Goal: Information Seeking & Learning: Learn about a topic

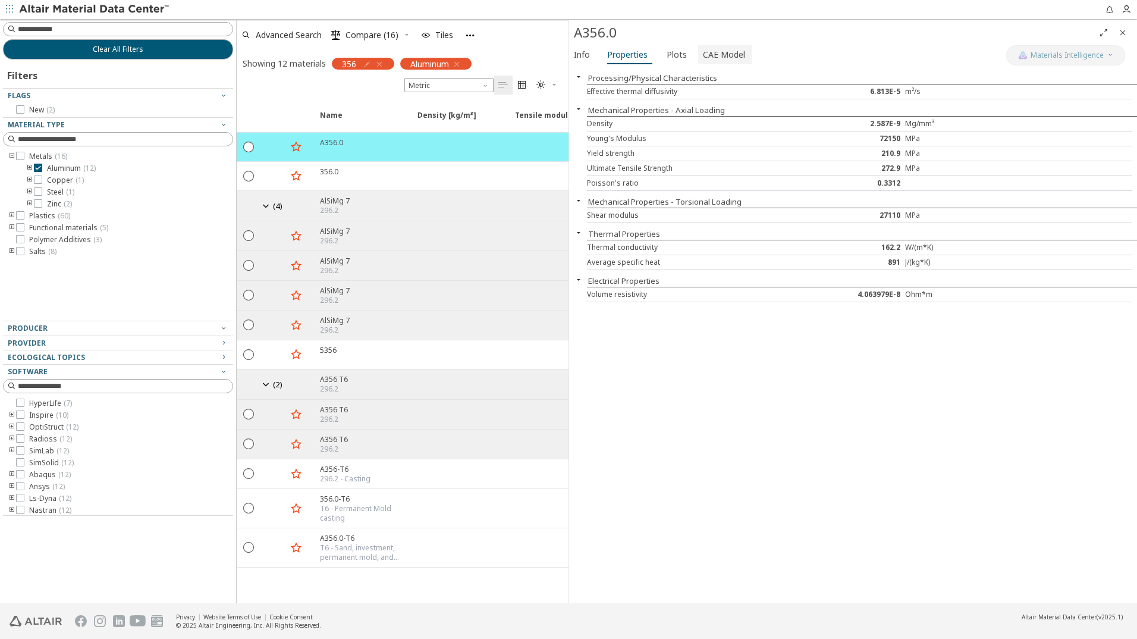
click at [729, 55] on span "CAE Model" at bounding box center [724, 54] width 42 height 19
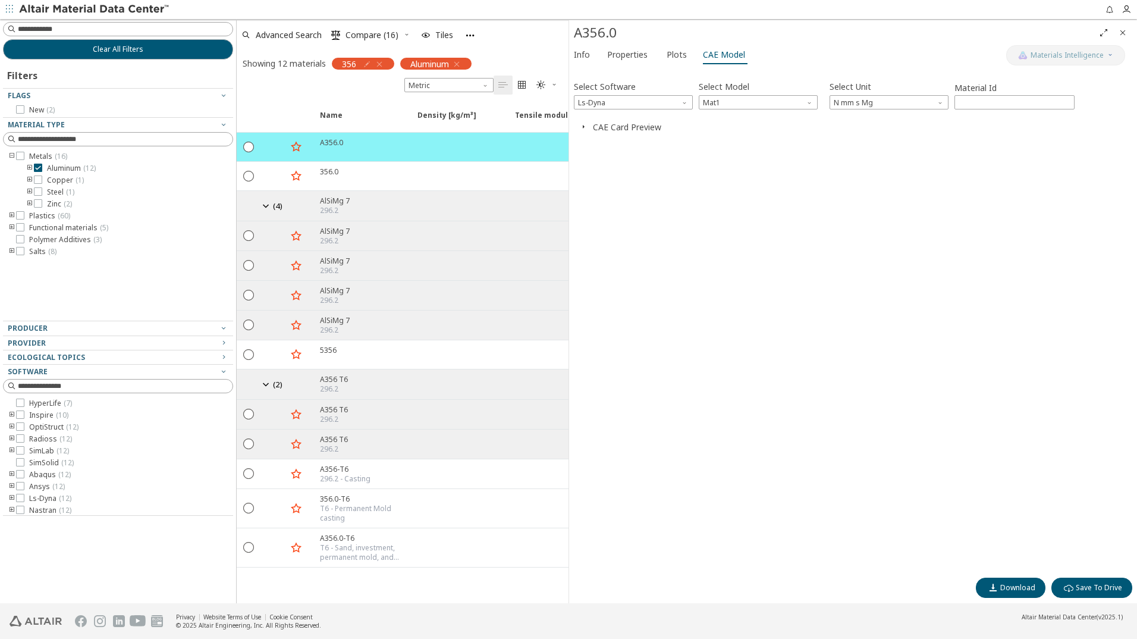
click at [634, 128] on button "CAE Card Preview" at bounding box center [627, 126] width 68 height 11
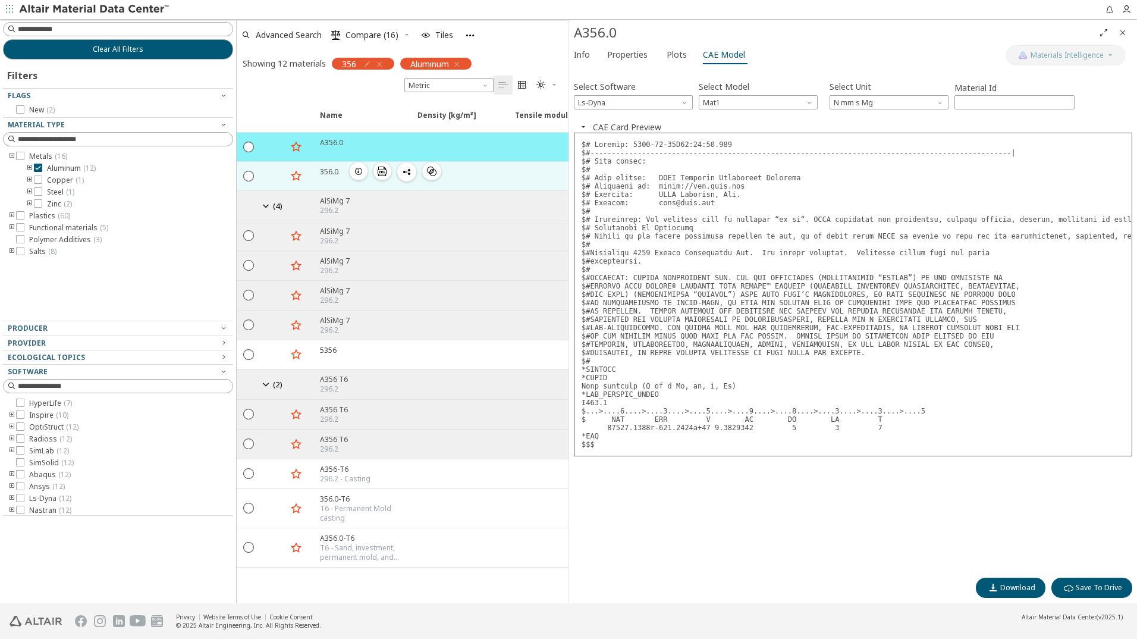
click at [359, 173] on icon "button" at bounding box center [359, 172] width 10 height 10
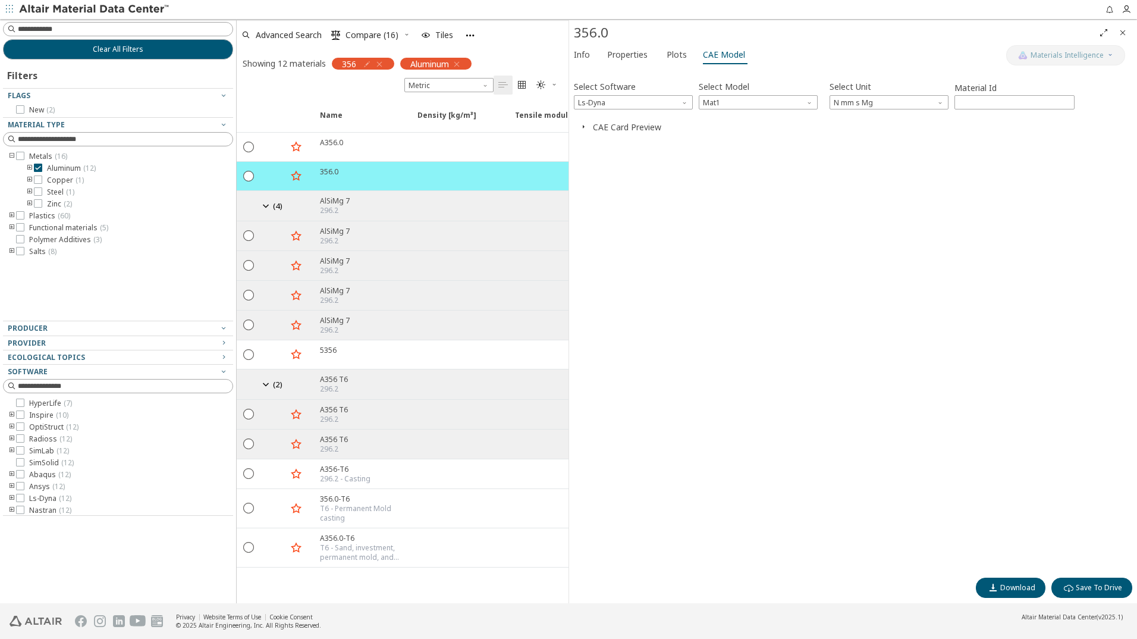
click at [634, 127] on button "CAE Card Preview" at bounding box center [627, 126] width 68 height 11
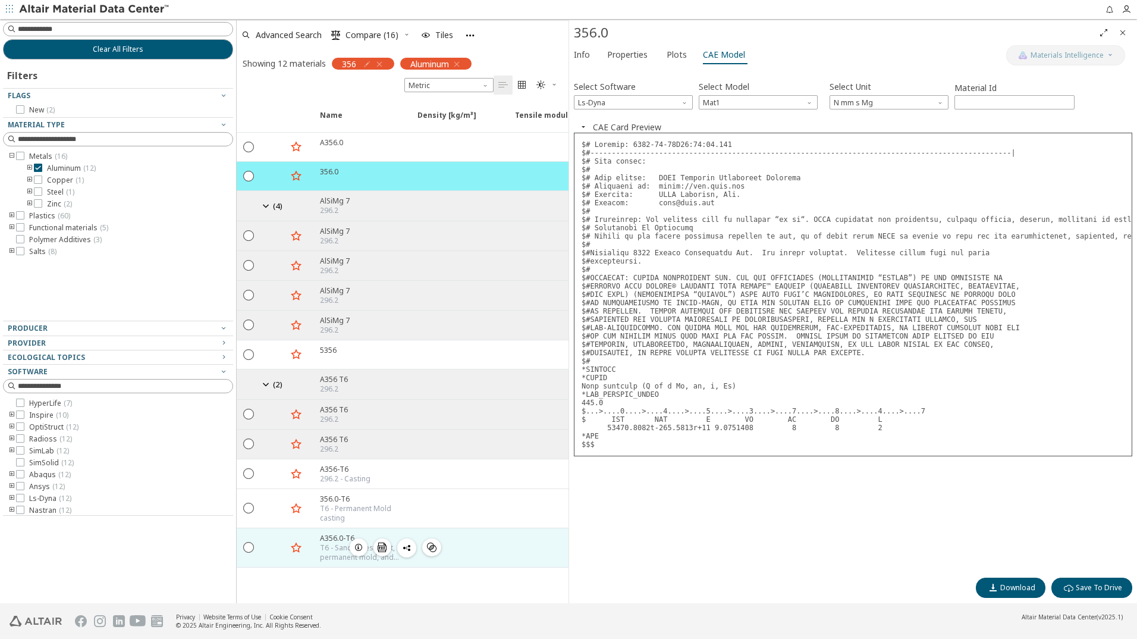
click at [358, 548] on icon "button" at bounding box center [359, 548] width 10 height 10
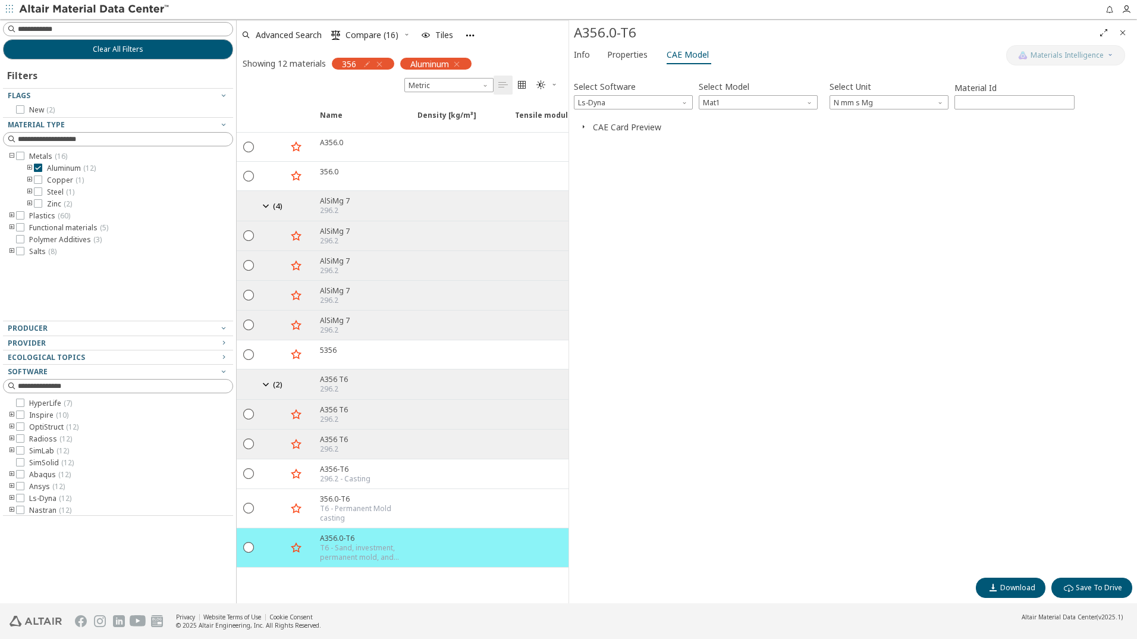
click at [649, 127] on button "CAE Card Preview" at bounding box center [627, 126] width 68 height 11
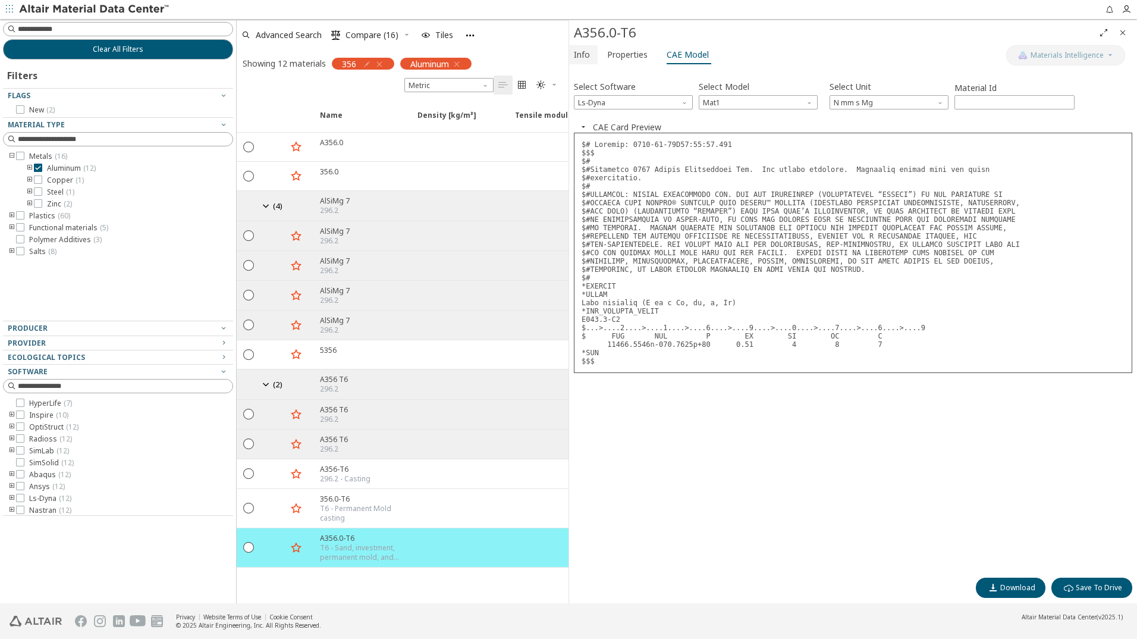
click at [585, 55] on span "Info" at bounding box center [582, 54] width 16 height 19
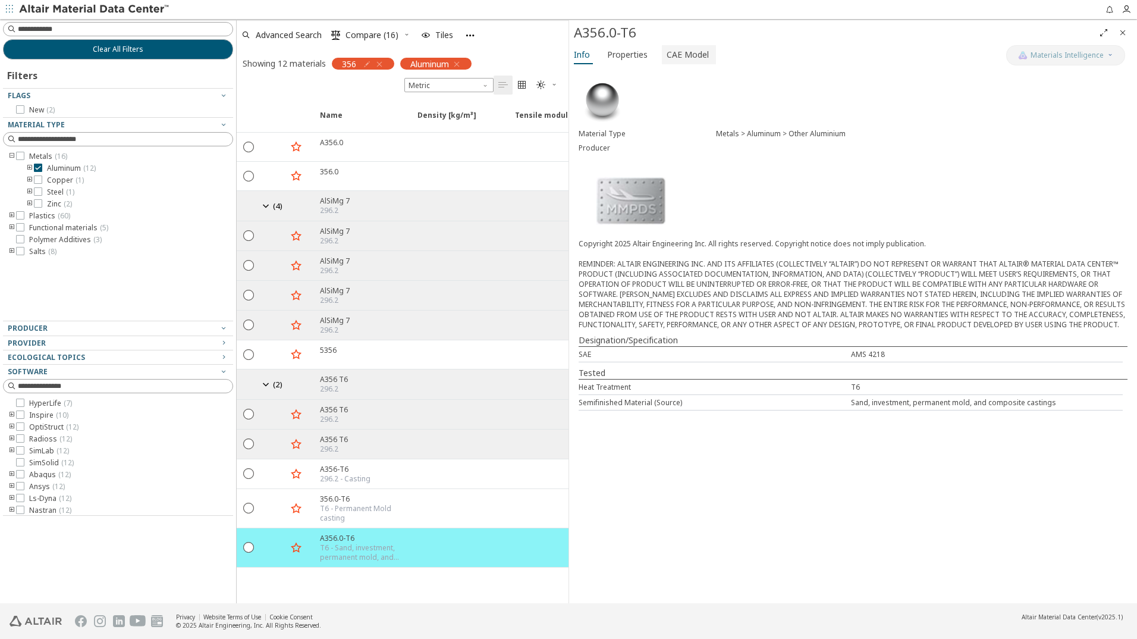
click at [680, 52] on span "CAE Model" at bounding box center [688, 54] width 42 height 19
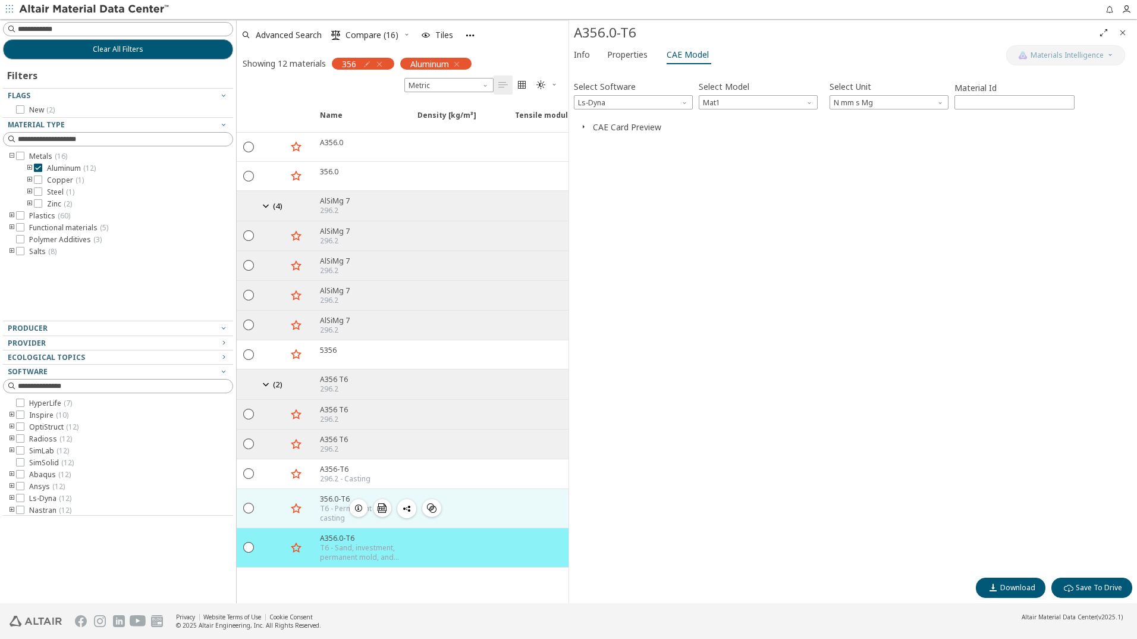
click at [359, 507] on icon "button" at bounding box center [359, 508] width 10 height 10
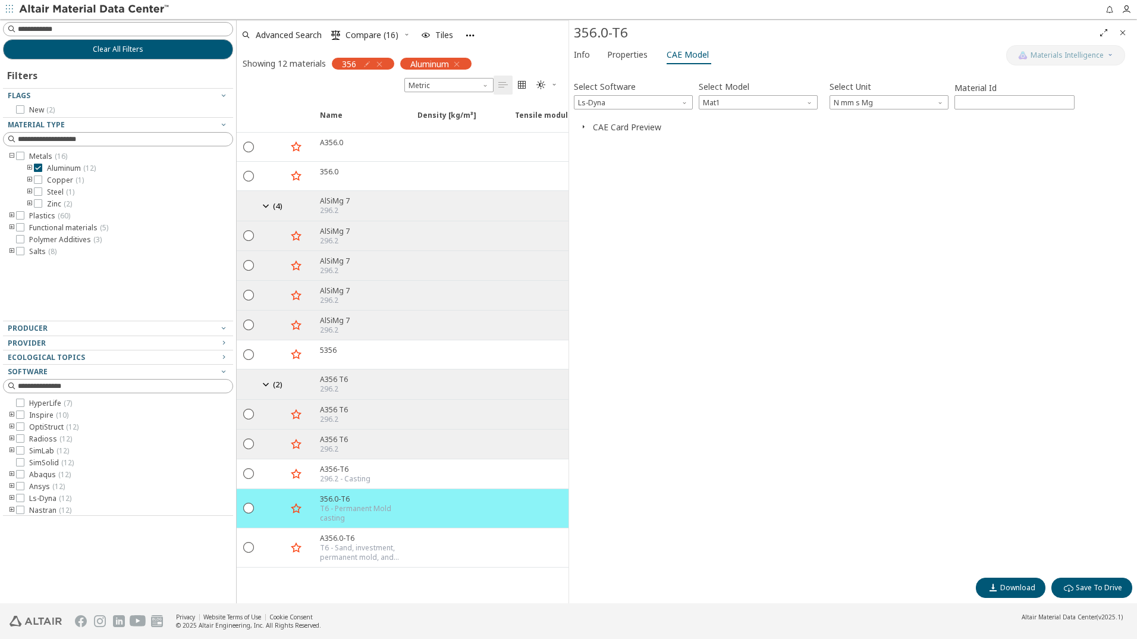
click at [631, 129] on button "CAE Card Preview" at bounding box center [627, 126] width 68 height 11
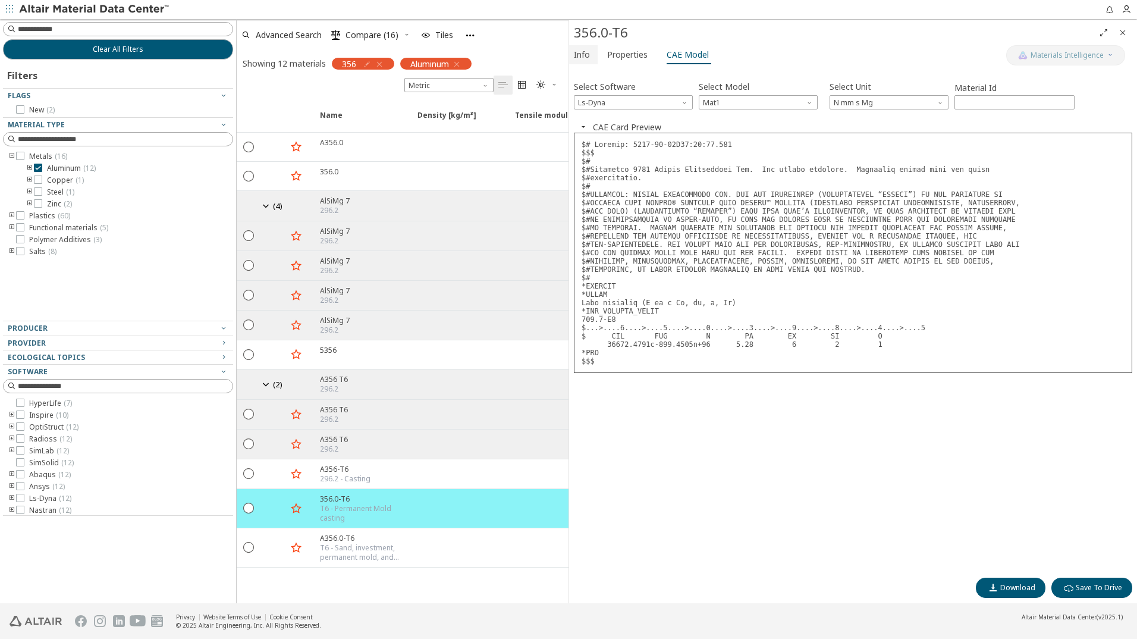
click at [584, 56] on span "Info" at bounding box center [582, 54] width 16 height 19
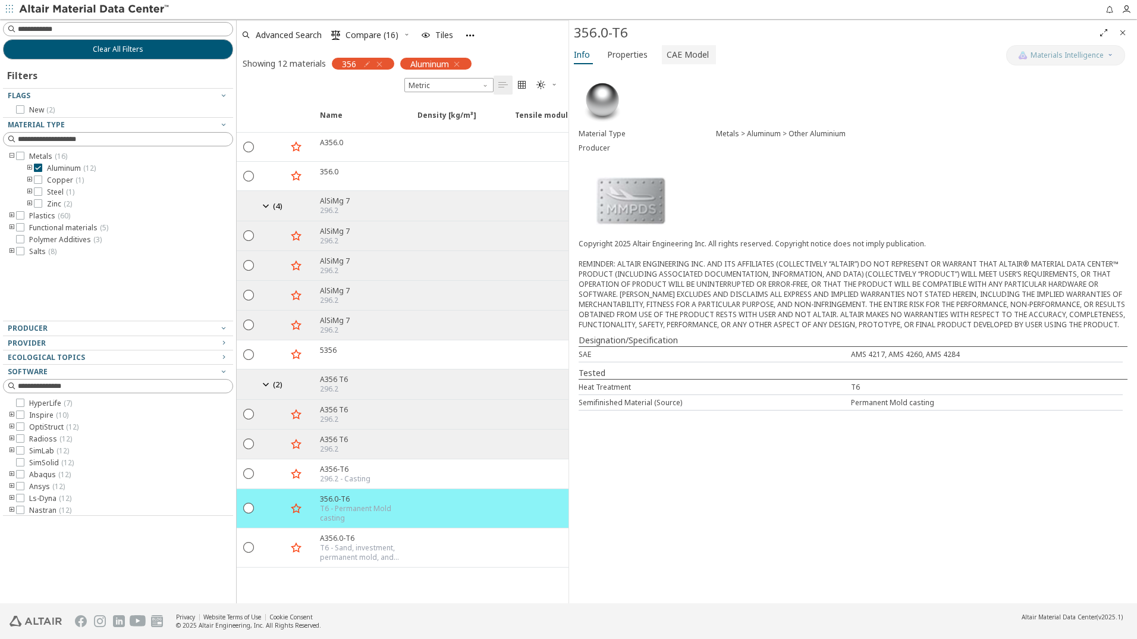
click at [688, 54] on span "CAE Model" at bounding box center [688, 54] width 42 height 19
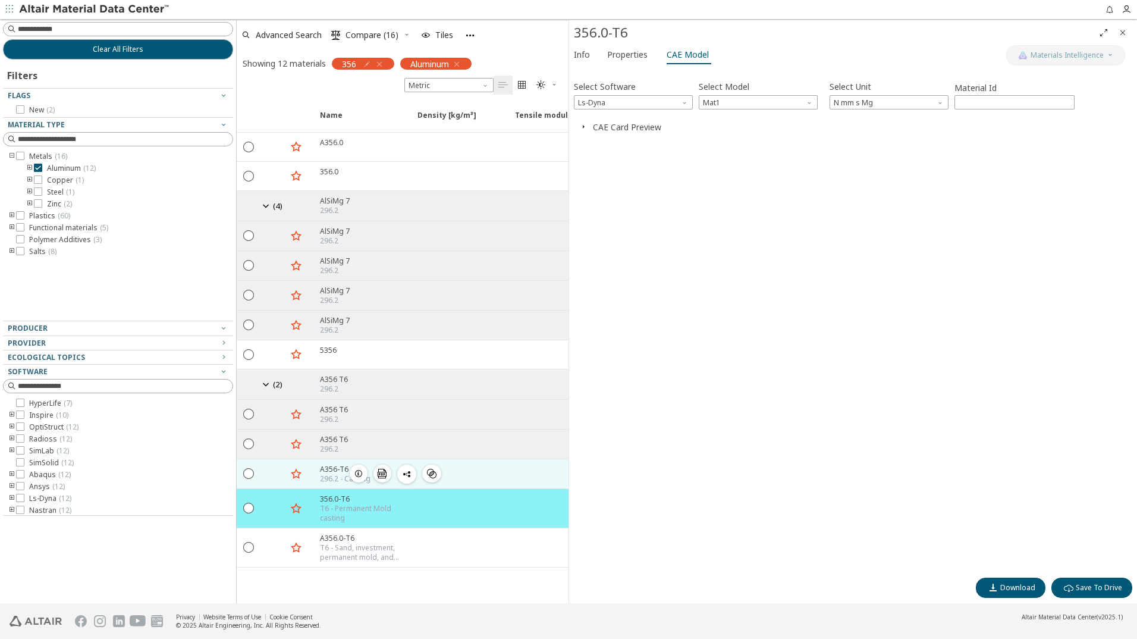
click at [356, 475] on icon "button" at bounding box center [359, 474] width 10 height 10
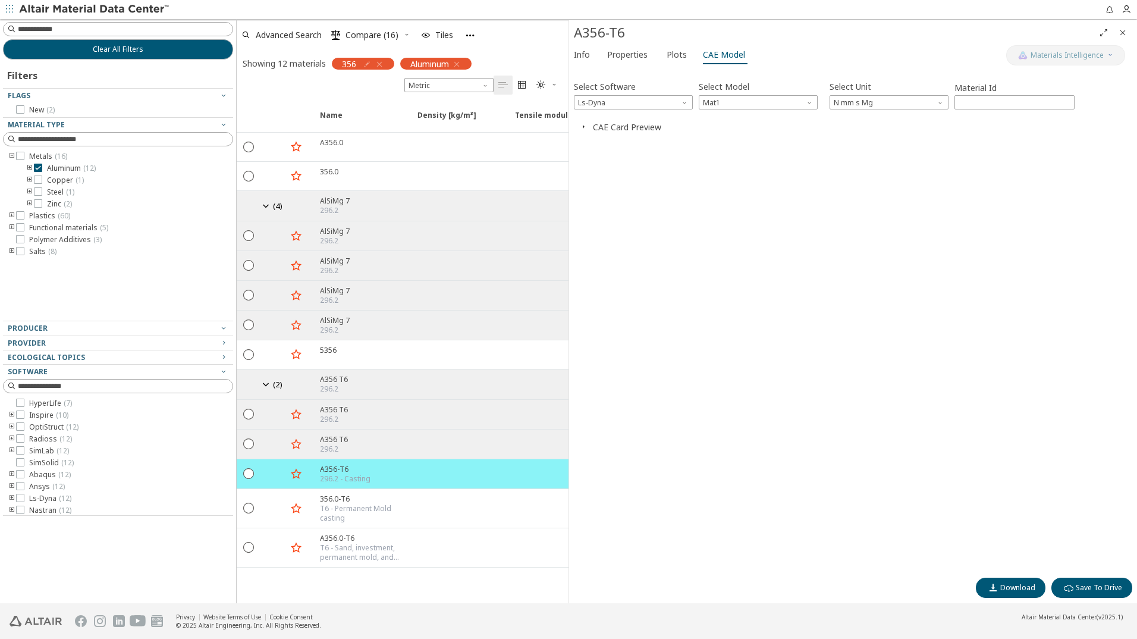
click at [642, 128] on button "CAE Card Preview" at bounding box center [627, 126] width 68 height 11
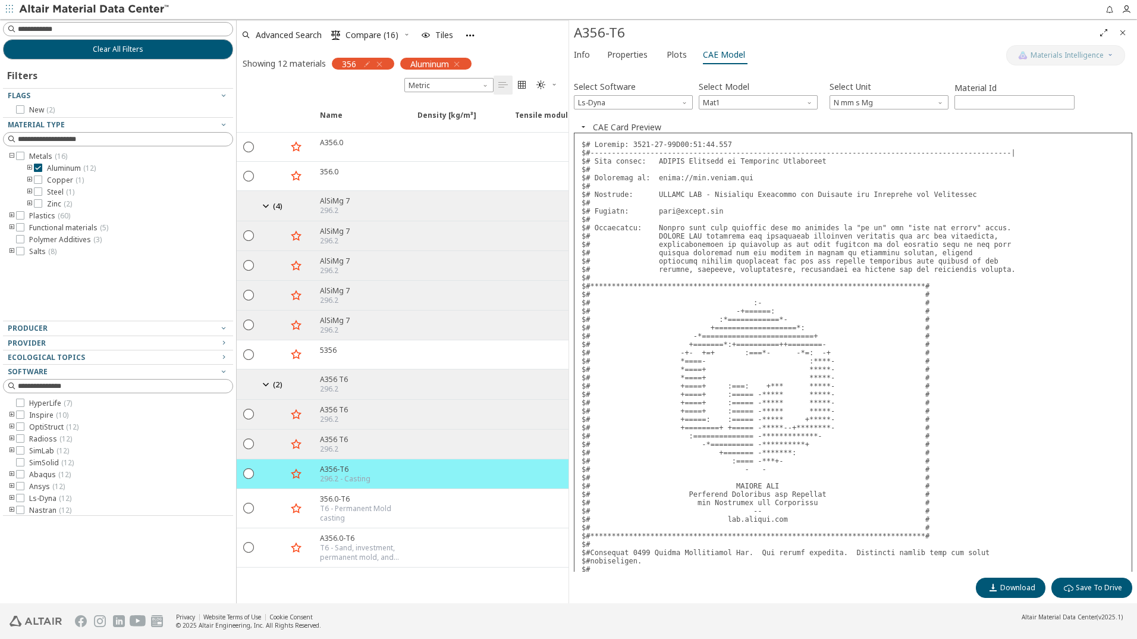
scroll to position [184, 0]
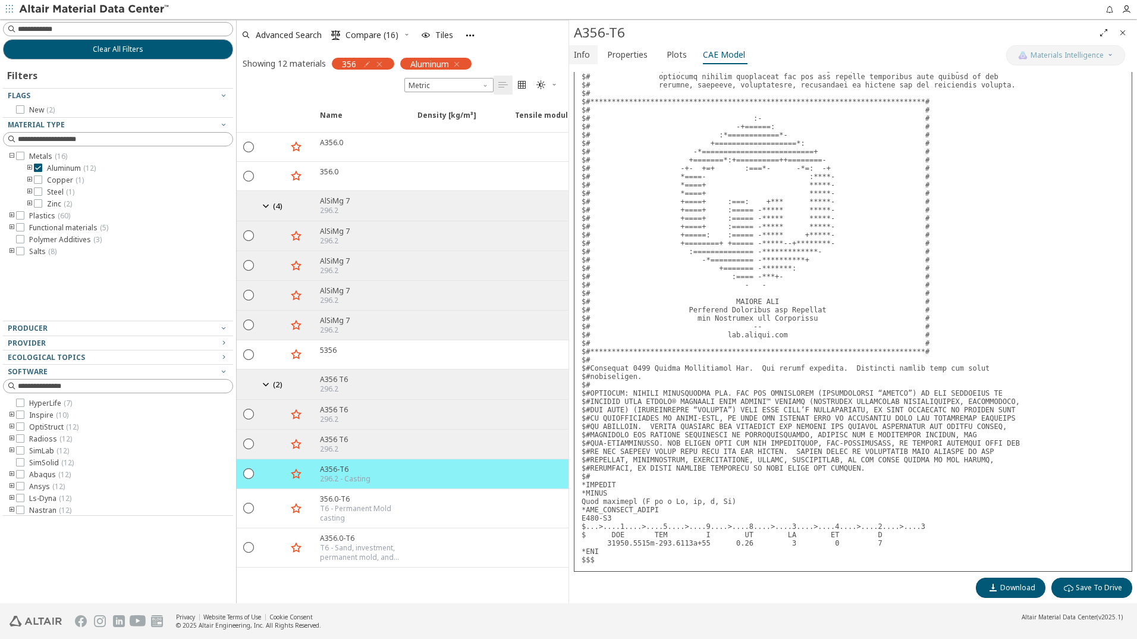
click at [579, 57] on span "Info" at bounding box center [582, 54] width 16 height 19
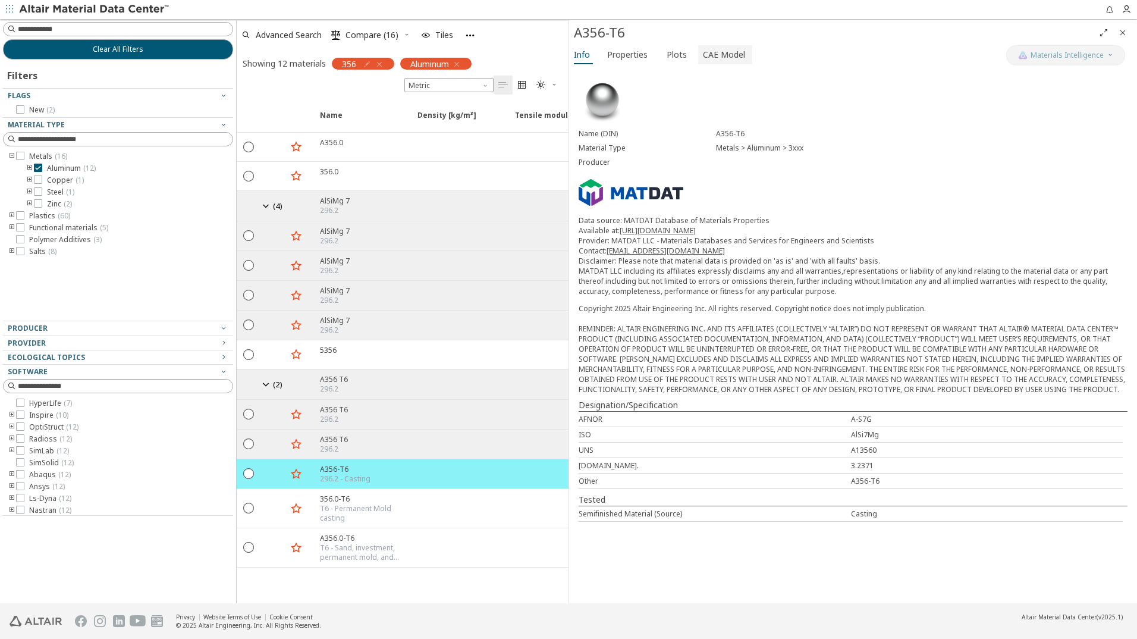
click at [716, 57] on span "CAE Model" at bounding box center [724, 54] width 42 height 19
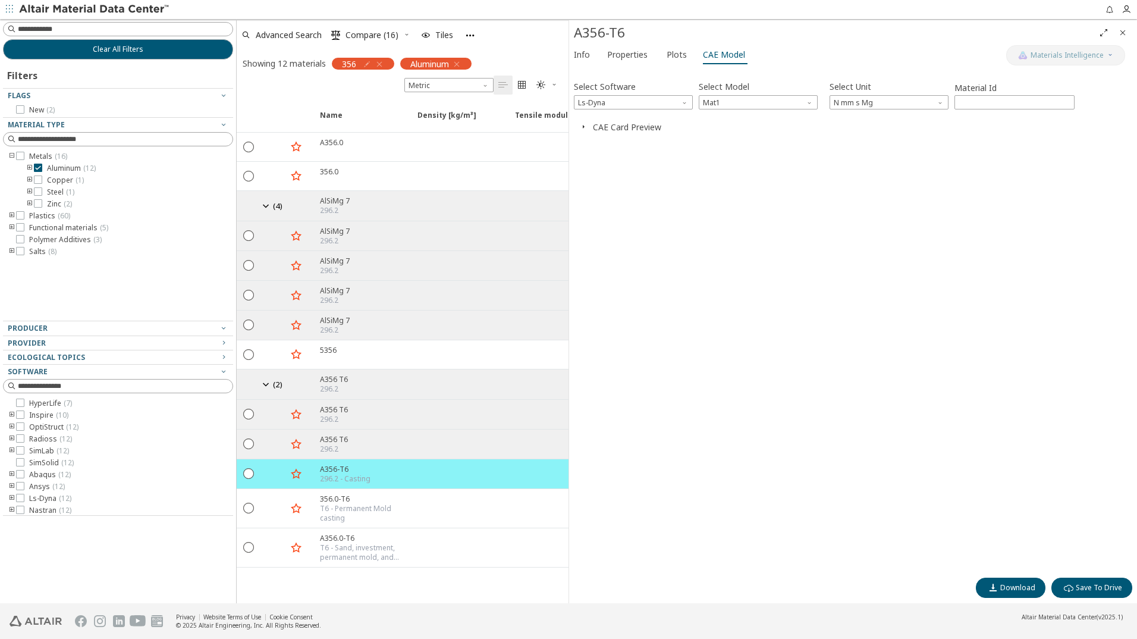
click at [621, 128] on button "CAE Card Preview" at bounding box center [627, 126] width 68 height 11
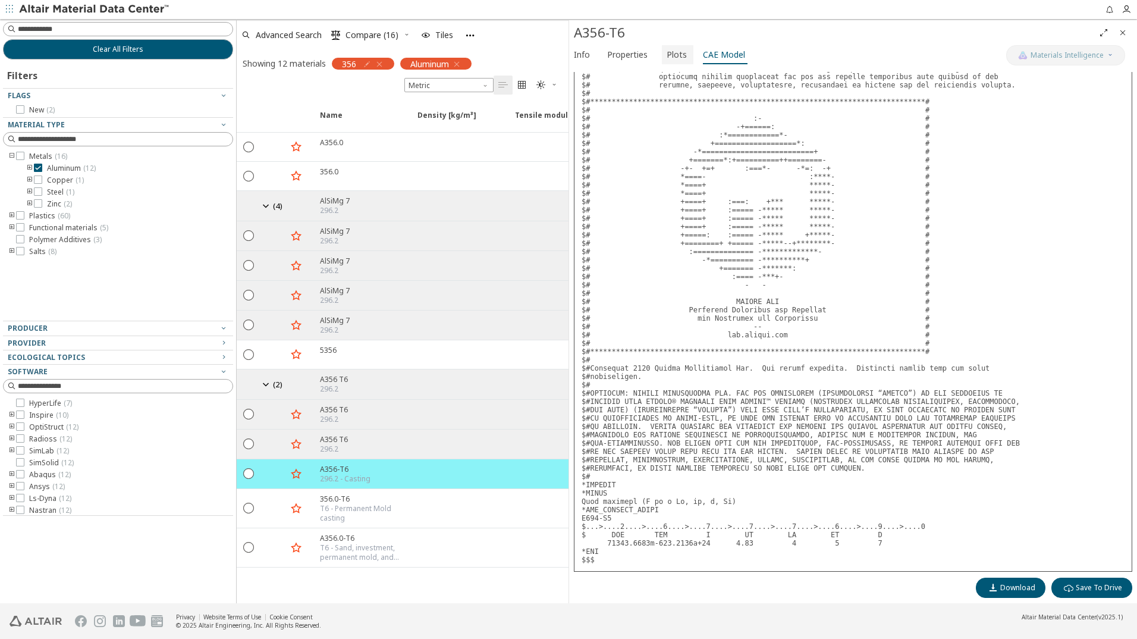
click at [672, 54] on span "Plots" at bounding box center [677, 54] width 20 height 19
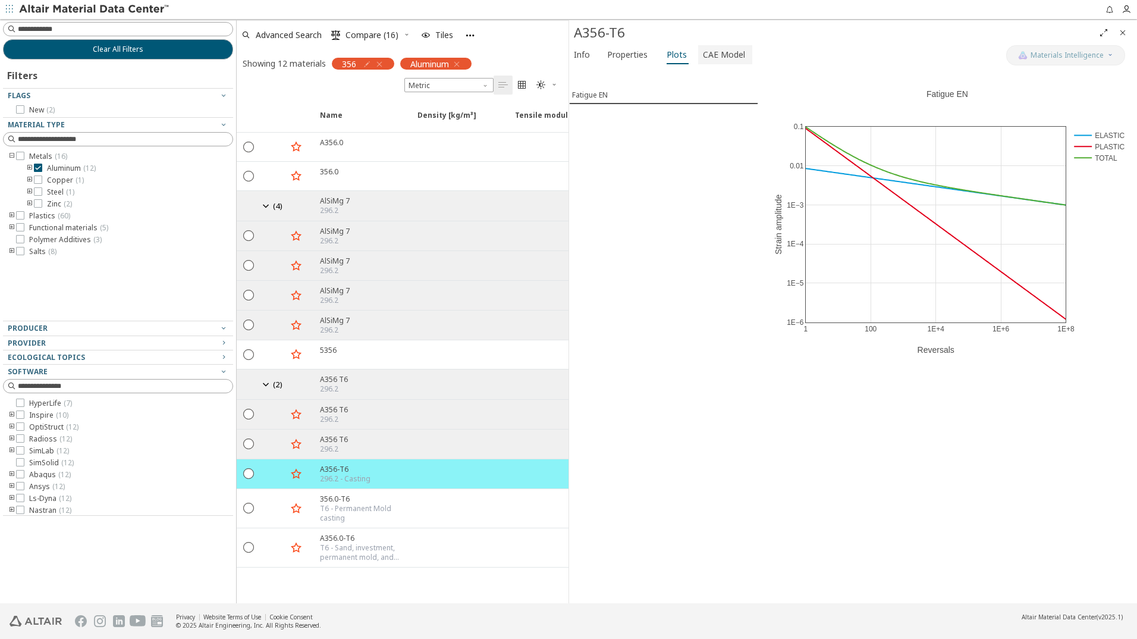
click at [726, 54] on span "CAE Model" at bounding box center [724, 54] width 42 height 19
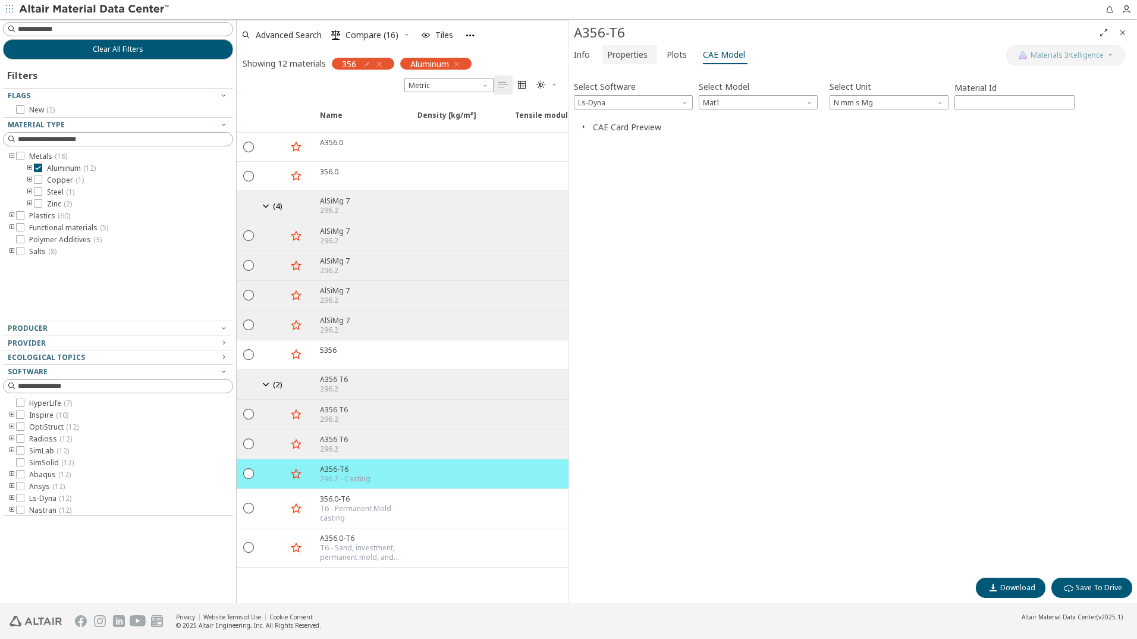
click at [629, 54] on span "Properties" at bounding box center [627, 54] width 40 height 19
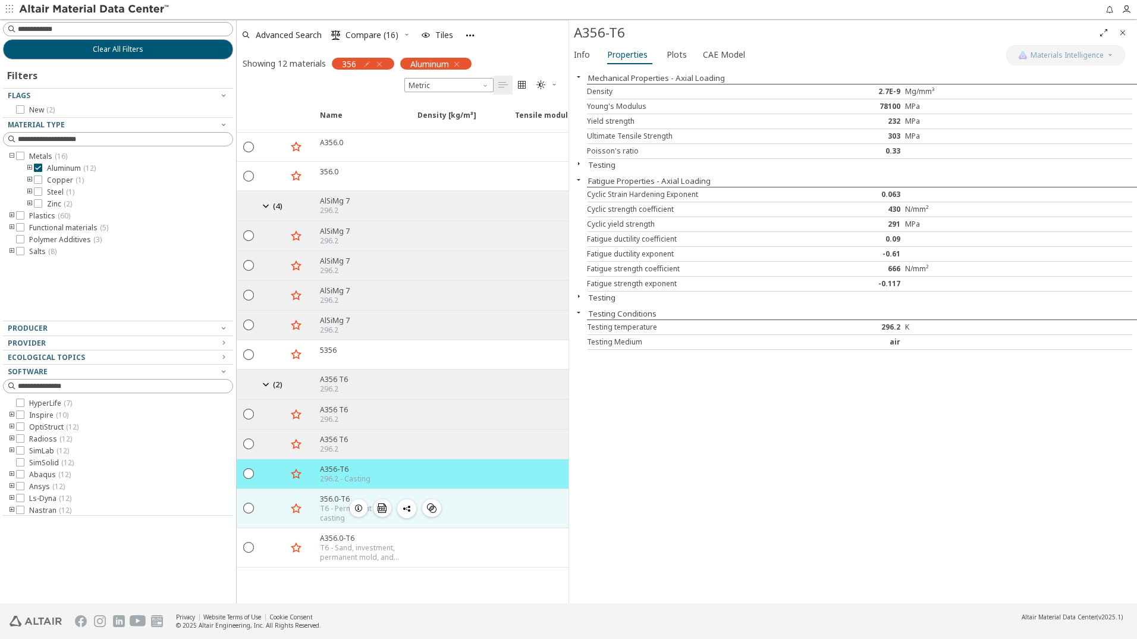
click at [355, 509] on icon "button" at bounding box center [359, 508] width 10 height 10
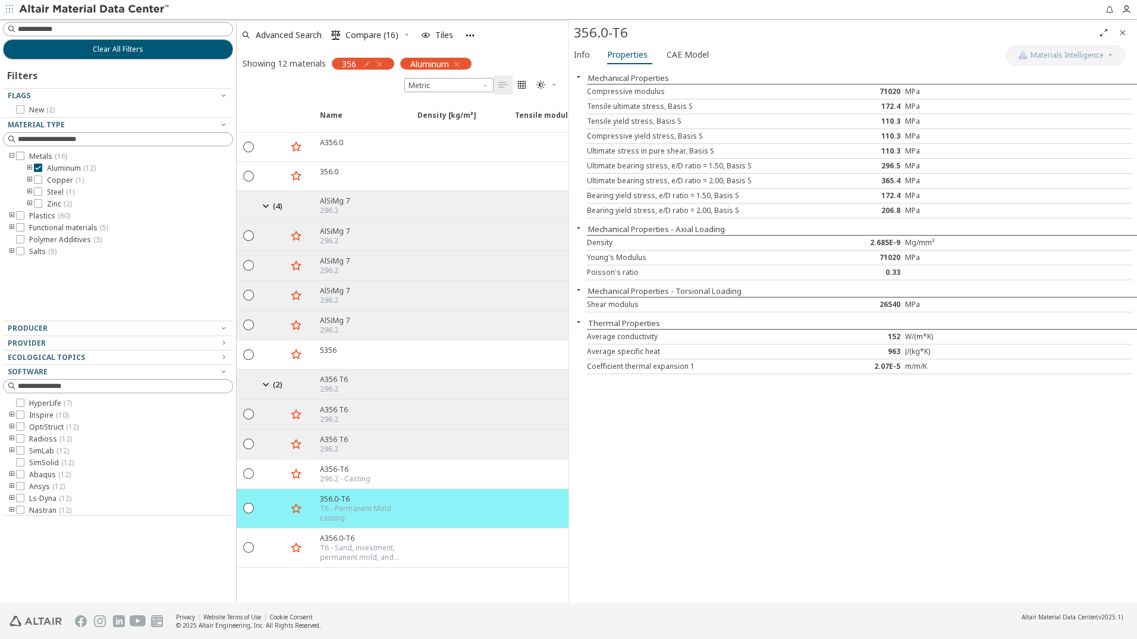
click at [861, 457] on div "Mechanical Properties Compressive modulus 71020 MPa Tensile ultimate stress, Ba…" at bounding box center [853, 335] width 568 height 536
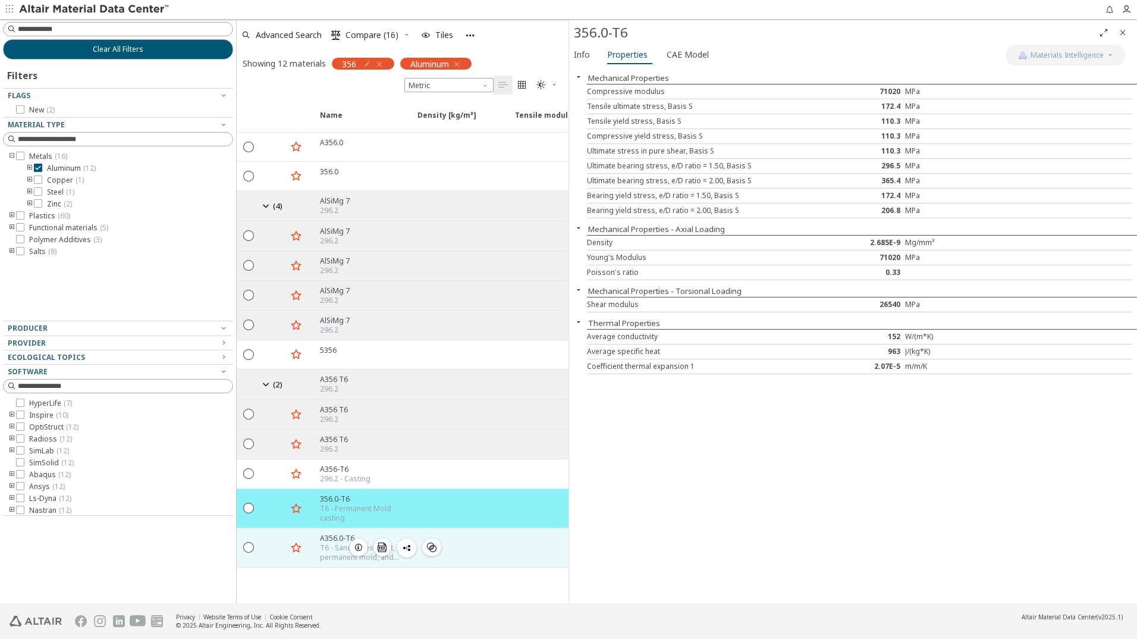
click at [356, 548] on icon "button" at bounding box center [359, 548] width 10 height 10
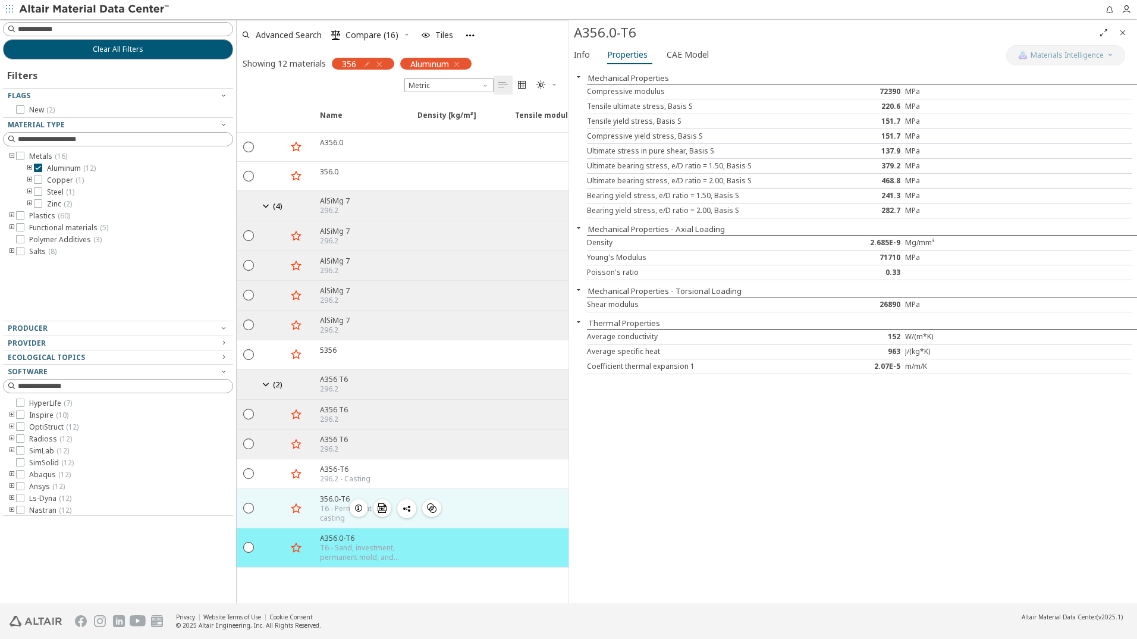
click at [356, 509] on icon "button" at bounding box center [359, 508] width 10 height 10
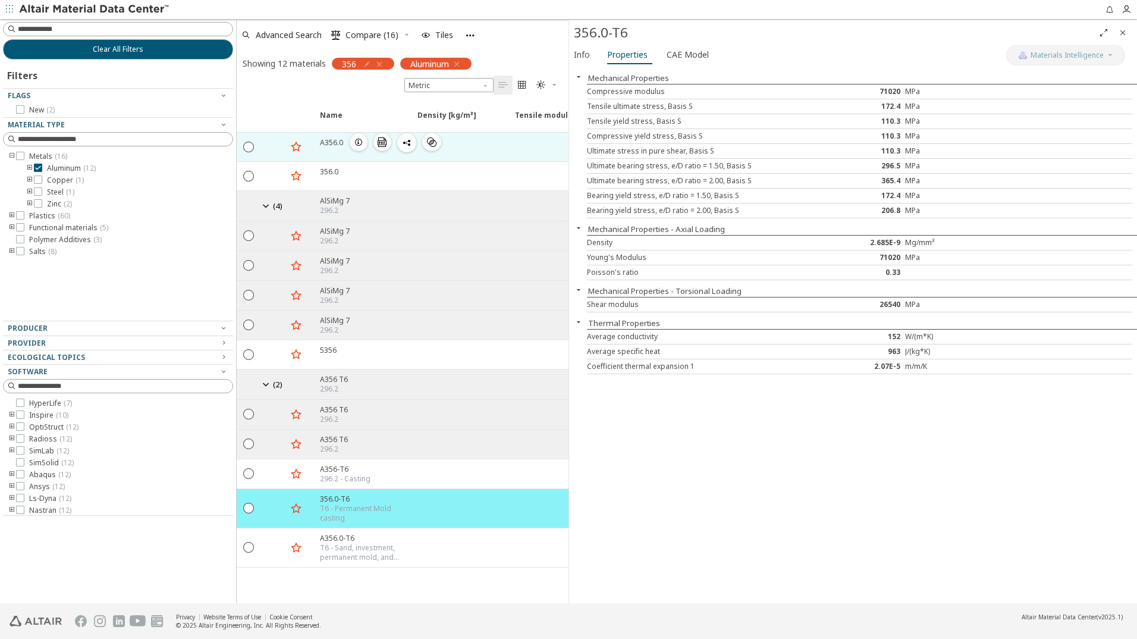
click at [355, 142] on icon "button" at bounding box center [359, 142] width 10 height 10
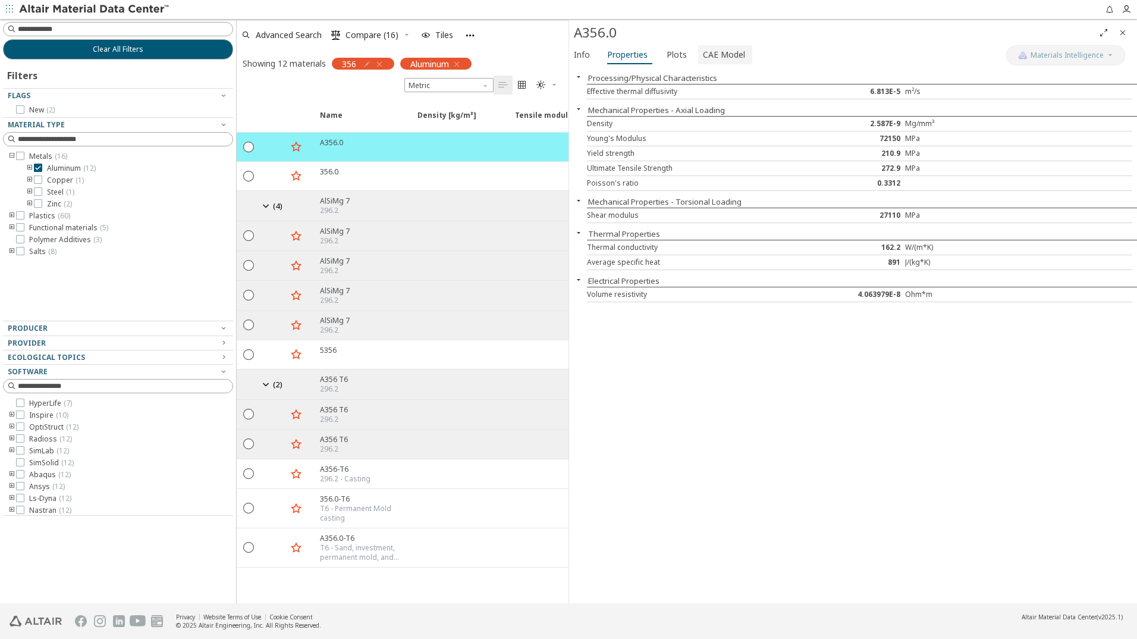
click at [723, 54] on span "CAE Model" at bounding box center [724, 54] width 42 height 19
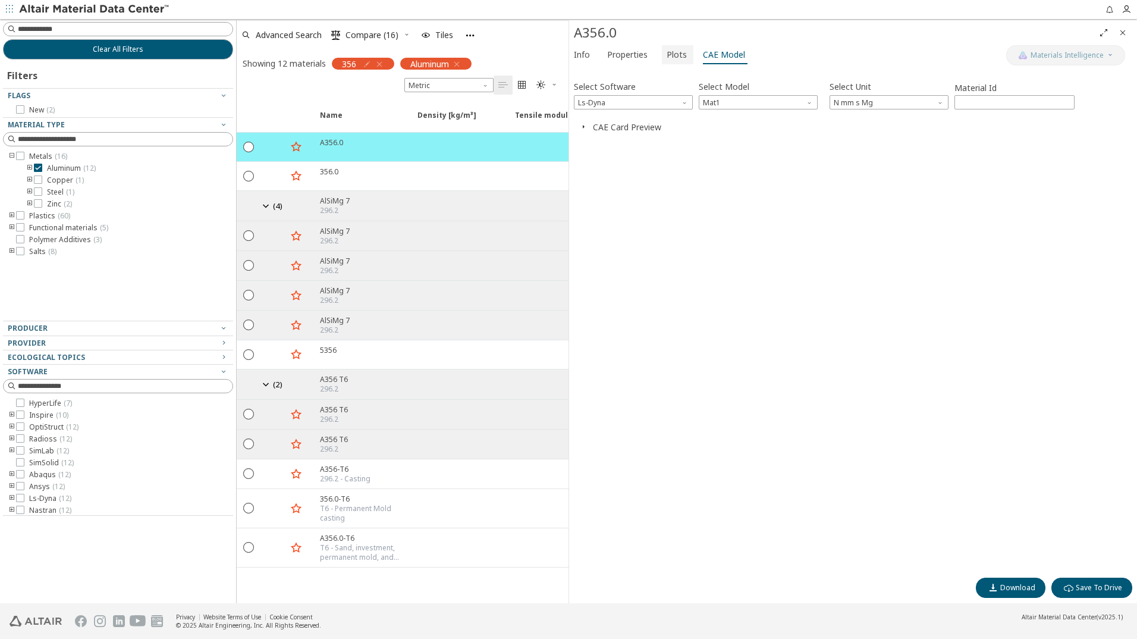
click at [667, 55] on span "Plots" at bounding box center [677, 54] width 20 height 19
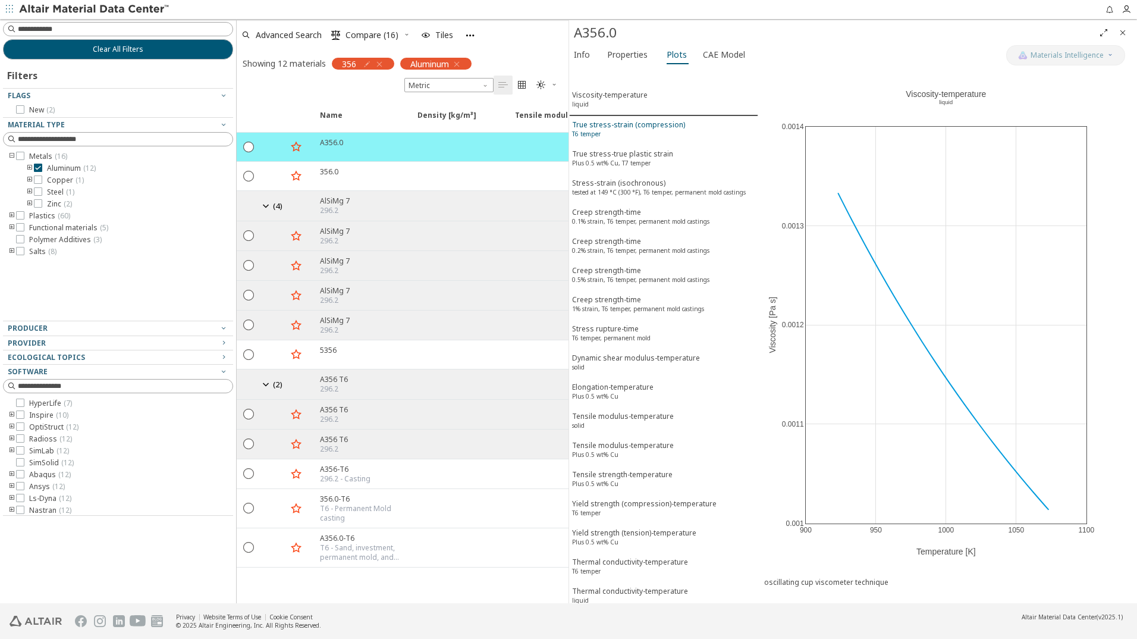
click at [626, 128] on div "True stress-strain (compression) T6 temper" at bounding box center [628, 131] width 113 height 22
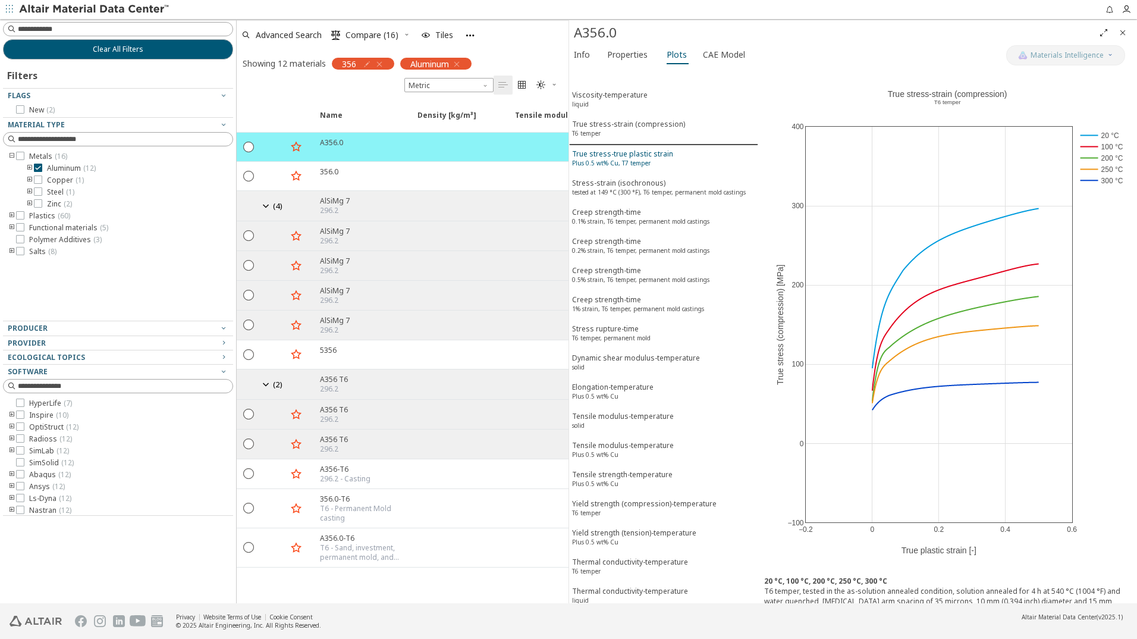
click at [626, 158] on div "True stress-true plastic strain Plus 0.5 wt% Cu, T7 temper" at bounding box center [622, 160] width 101 height 22
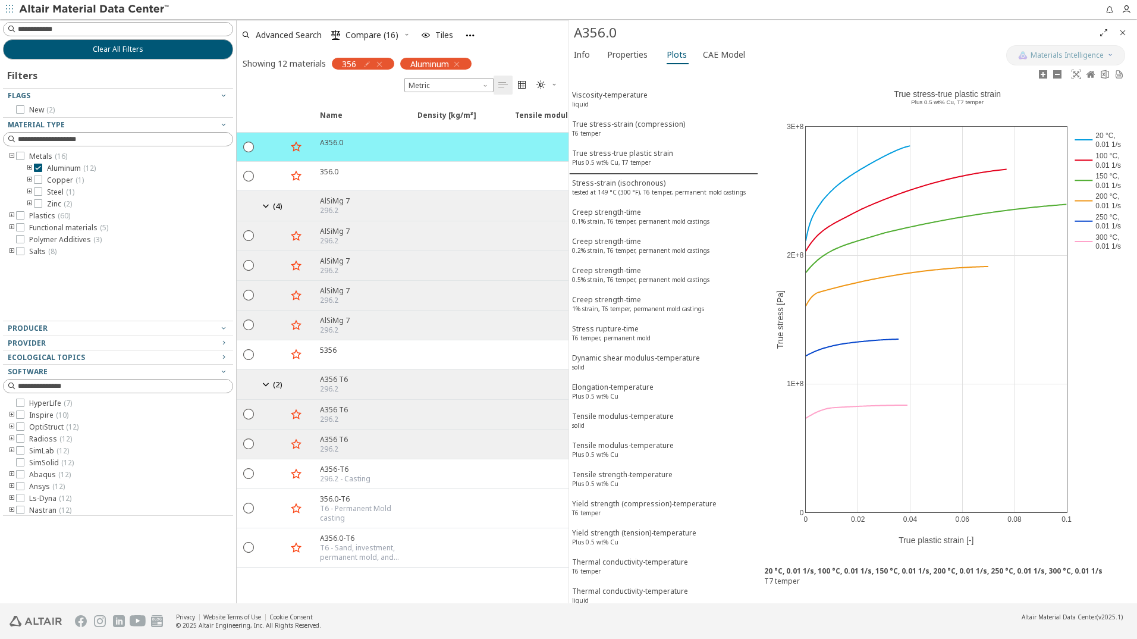
click at [1108, 238] on rect at bounding box center [1100, 241] width 55 height 20
click at [1111, 219] on rect at bounding box center [1100, 221] width 55 height 20
click at [1108, 199] on rect at bounding box center [1100, 200] width 55 height 20
click at [381, 65] on icon "button" at bounding box center [380, 64] width 10 height 10
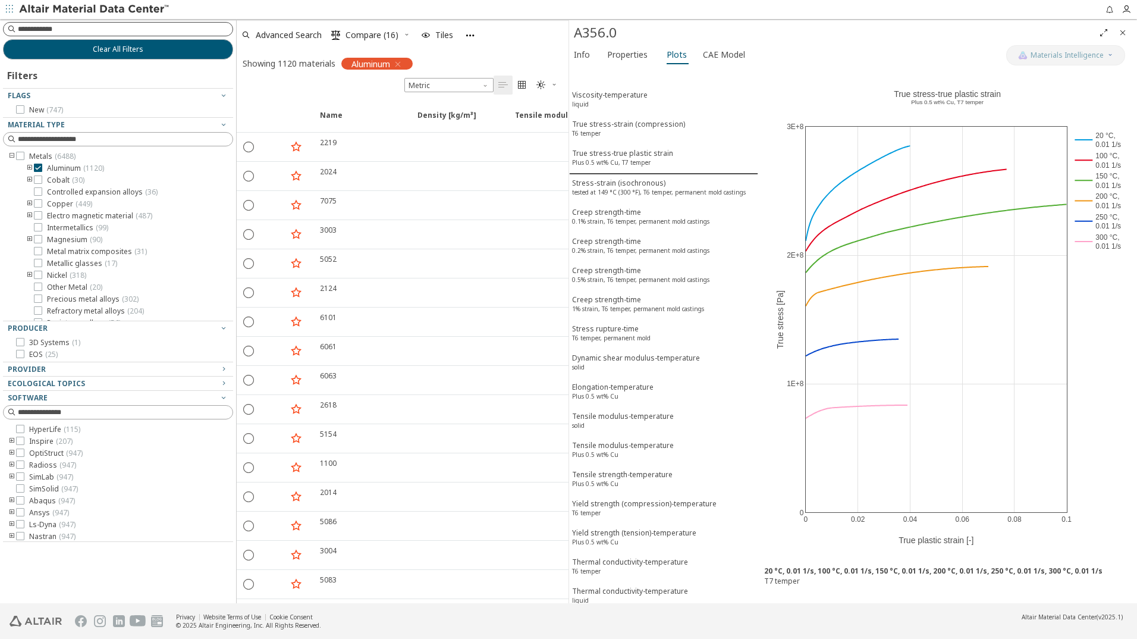
click at [35, 28] on input at bounding box center [125, 29] width 215 height 12
type input "***"
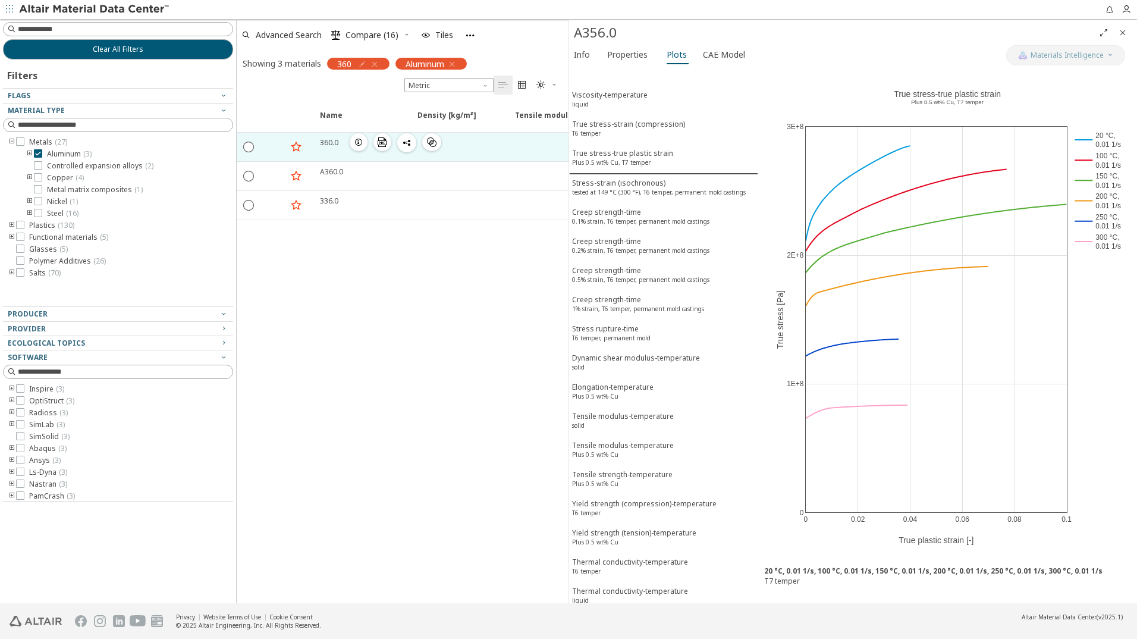
click at [360, 144] on icon "button" at bounding box center [359, 142] width 10 height 10
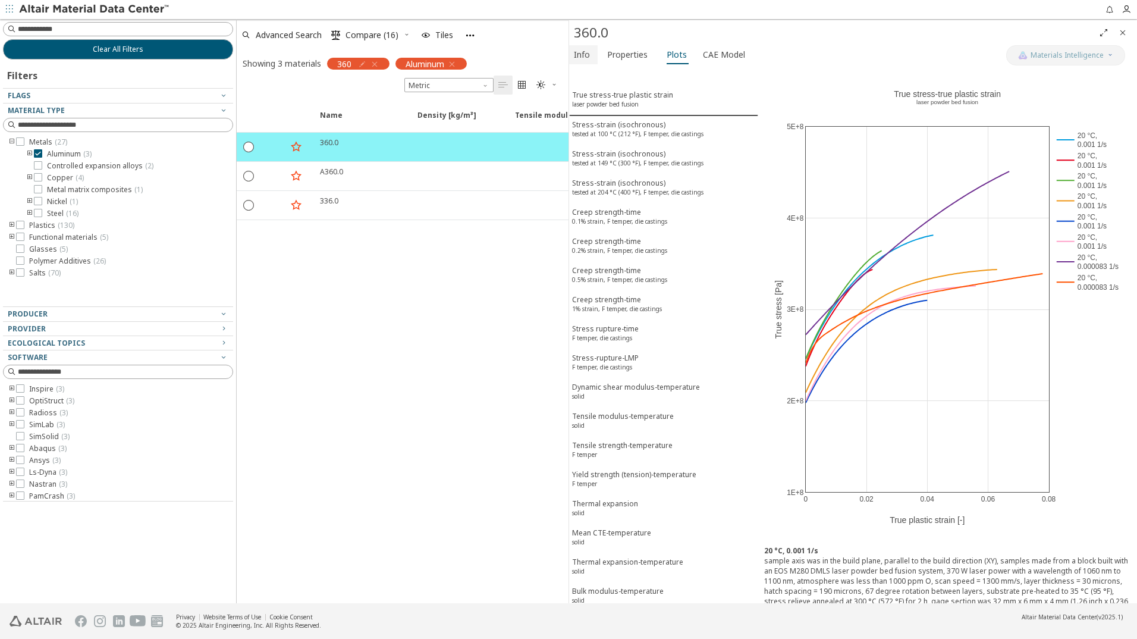
click at [585, 57] on span "Info" at bounding box center [582, 54] width 16 height 19
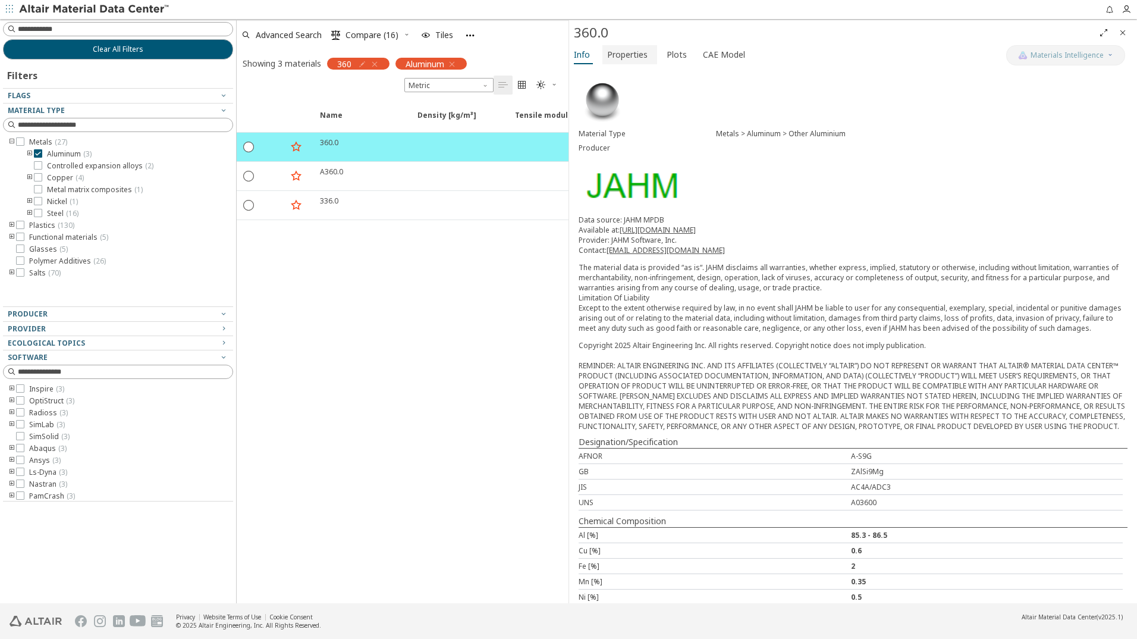
click at [631, 53] on span "Properties" at bounding box center [627, 54] width 40 height 19
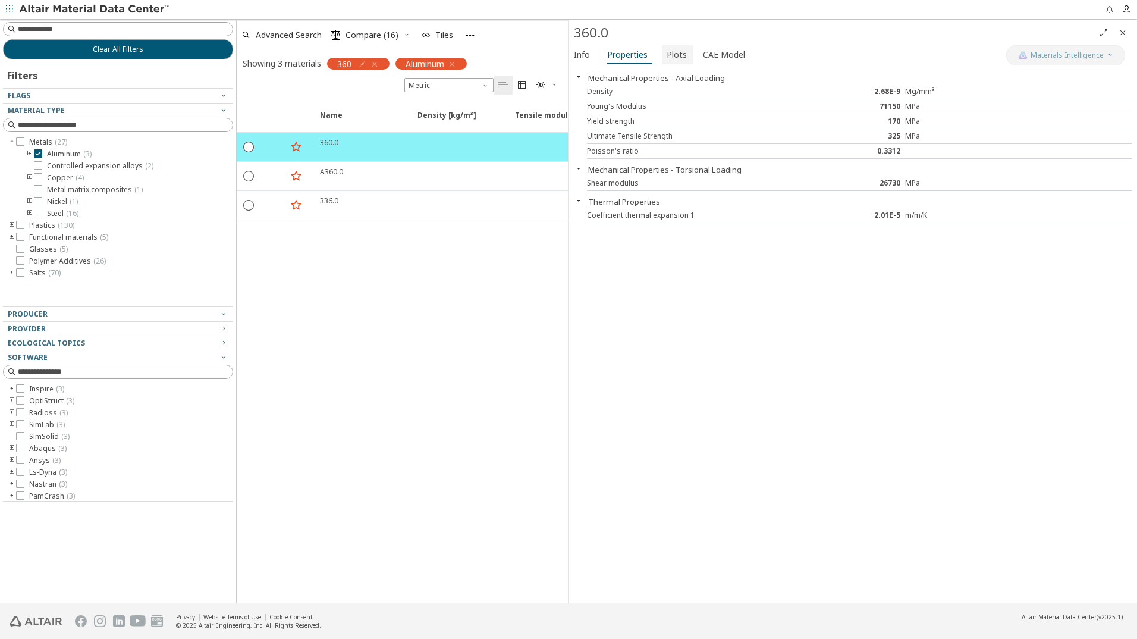
click at [679, 54] on span "Plots" at bounding box center [677, 54] width 20 height 19
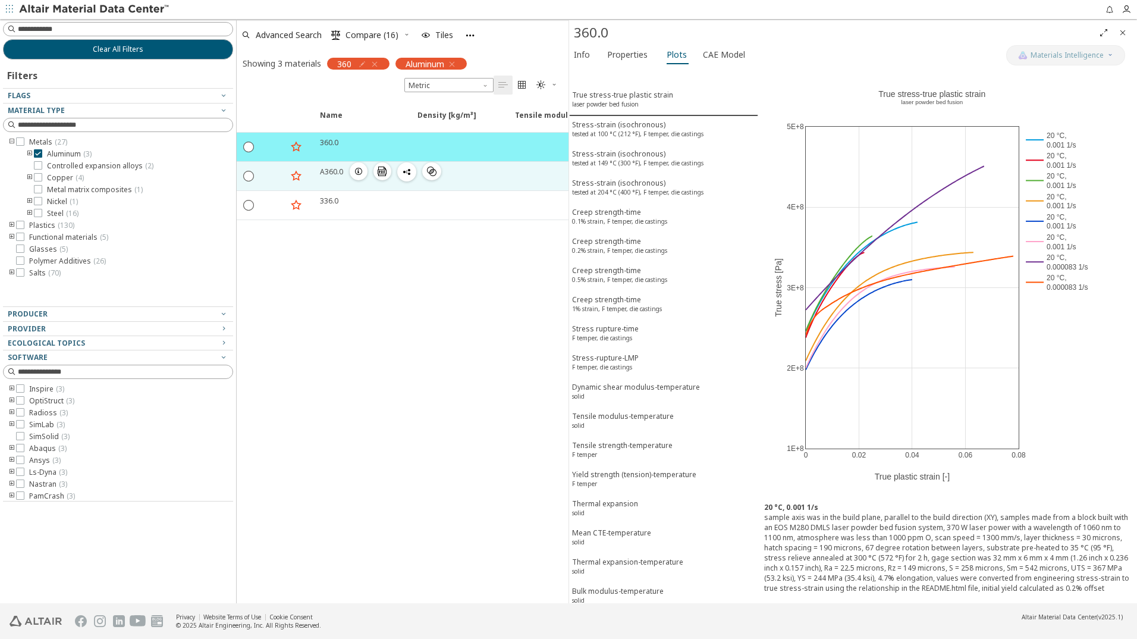
click at [358, 172] on icon "button" at bounding box center [359, 172] width 10 height 10
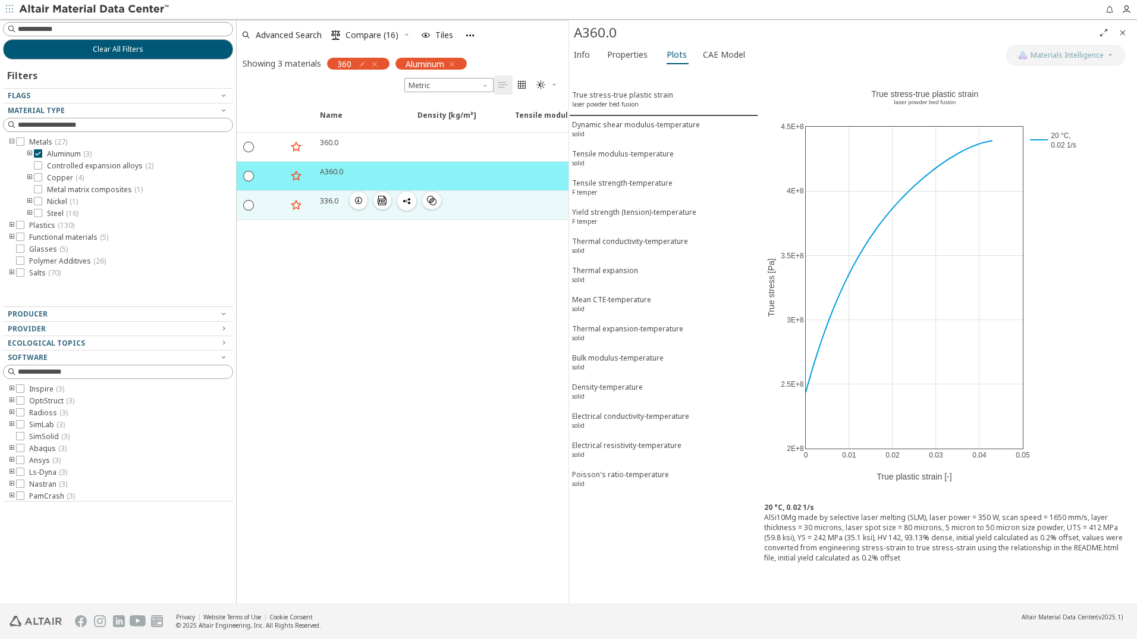
click at [358, 202] on icon "button" at bounding box center [359, 201] width 10 height 10
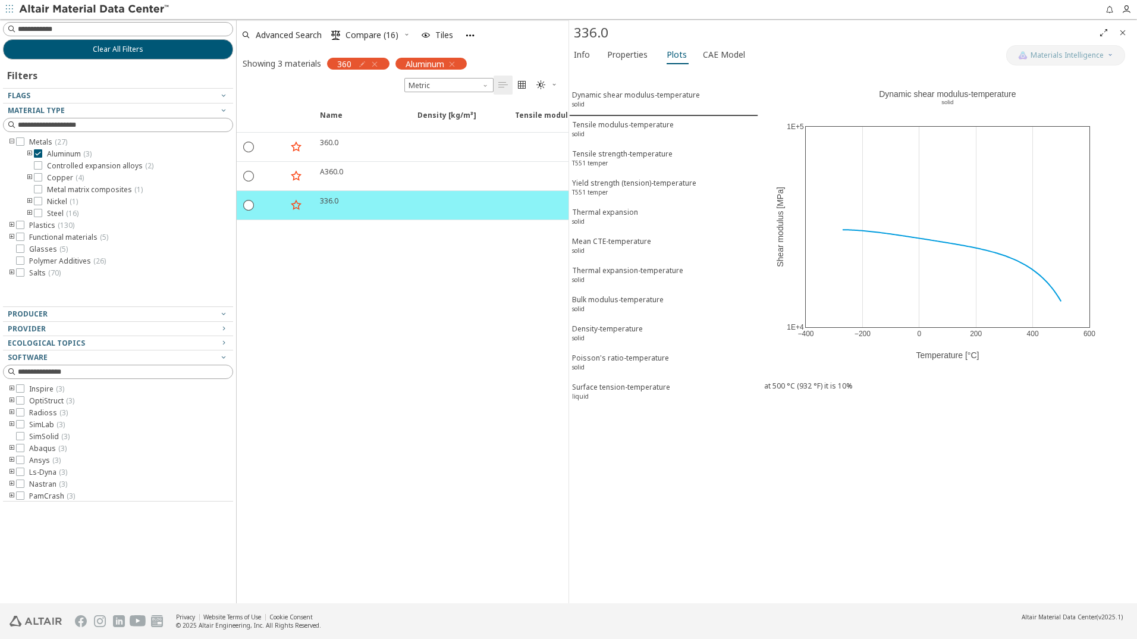
click at [377, 63] on icon "button" at bounding box center [375, 64] width 10 height 10
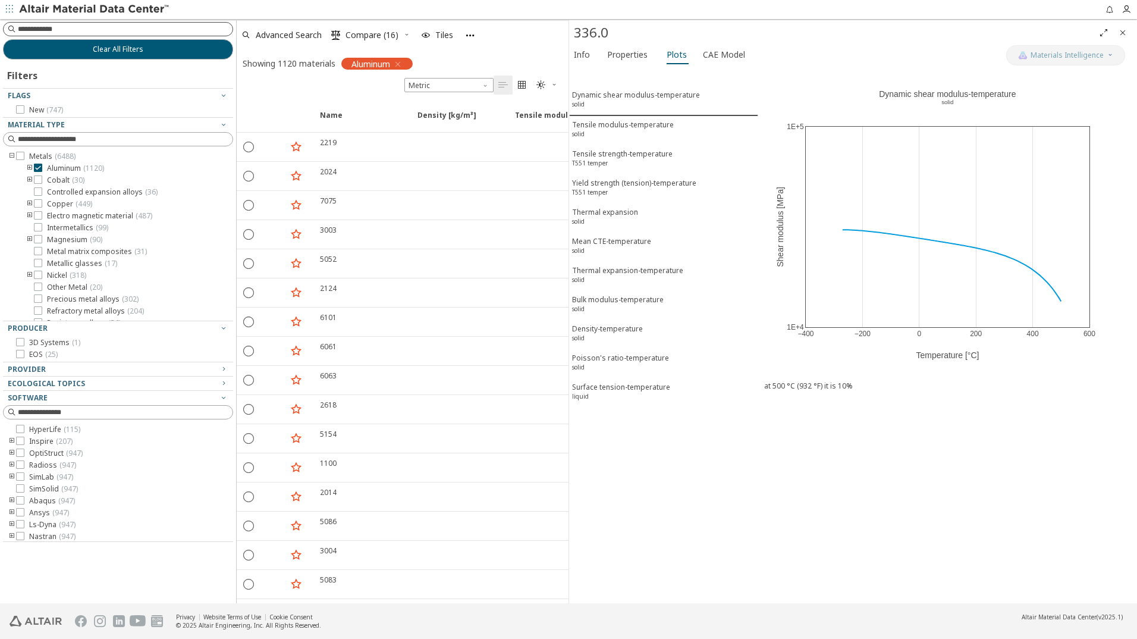
click at [46, 28] on input at bounding box center [125, 29] width 215 height 12
type input "********"
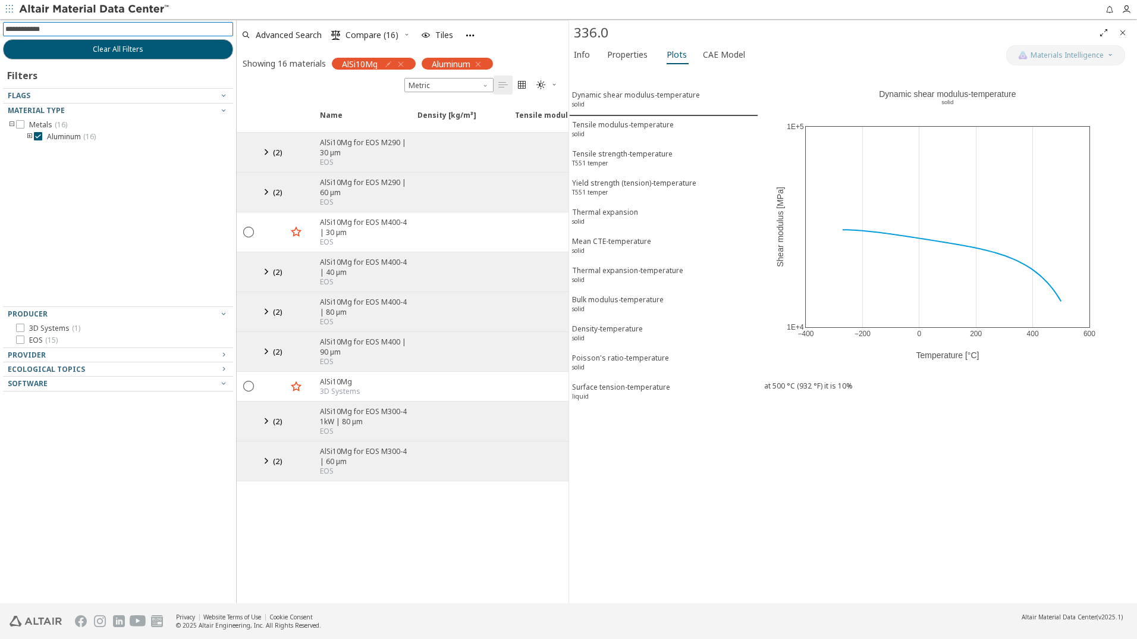
click at [404, 64] on icon "button" at bounding box center [401, 64] width 10 height 10
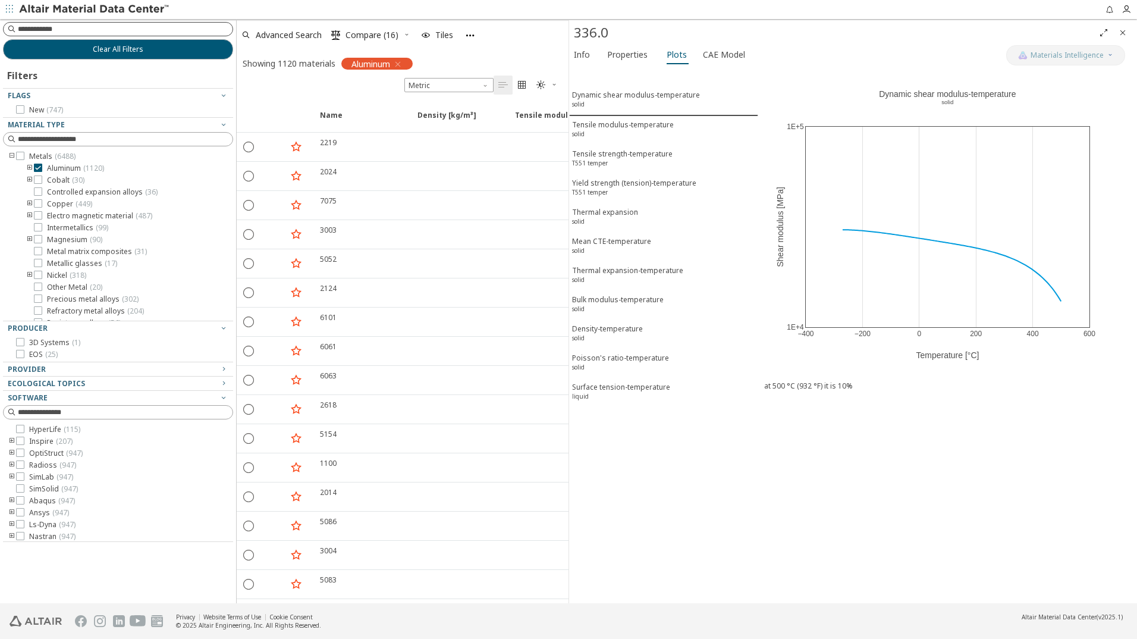
click at [44, 28] on input at bounding box center [125, 29] width 215 height 12
type input "****"
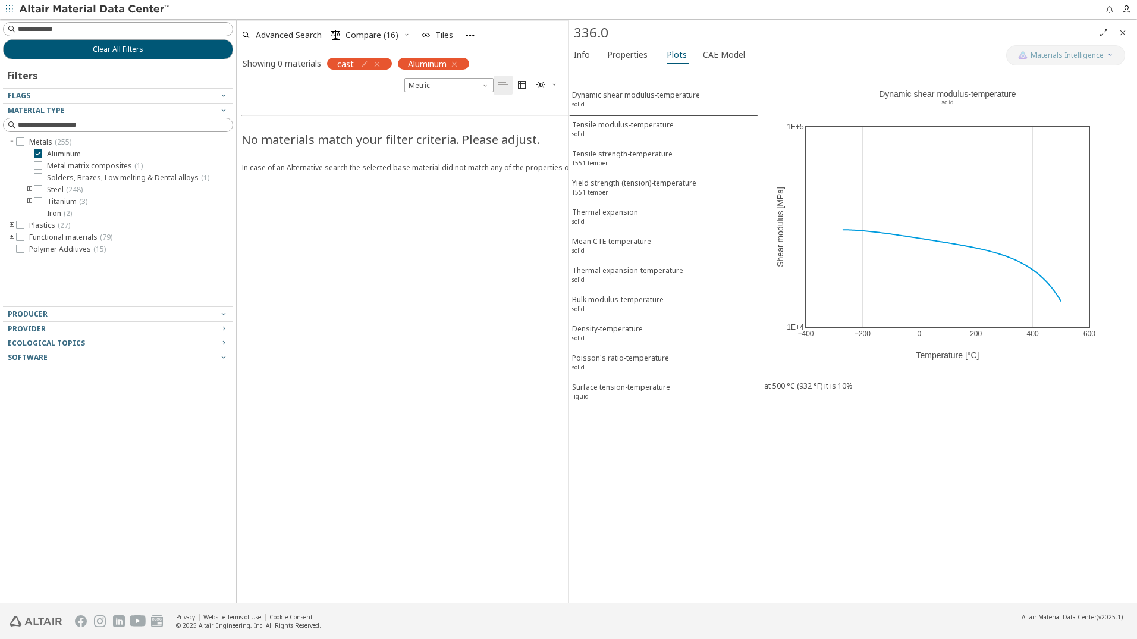
click at [377, 65] on icon "button" at bounding box center [377, 64] width 10 height 10
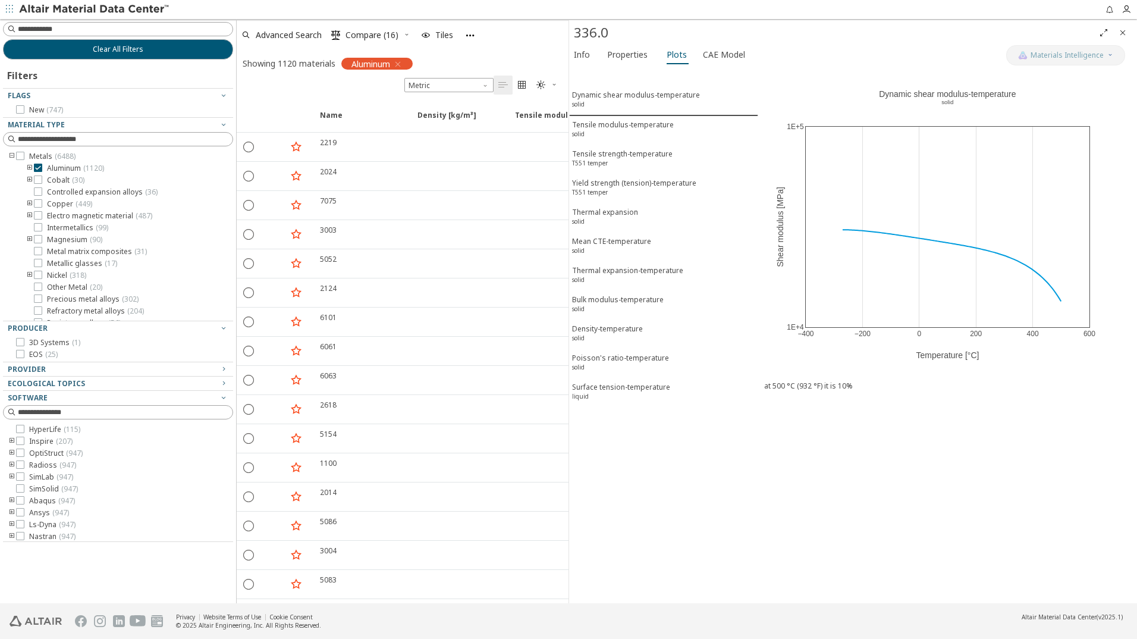
click at [29, 168] on icon "toogle group" at bounding box center [30, 169] width 8 height 10
click at [55, 214] on icon at bounding box center [56, 215] width 8 height 8
